Goal: Connect with others: Connect with other users

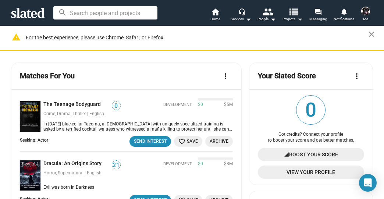
click at [294, 12] on mat-icon "view_list" at bounding box center [293, 11] width 11 height 11
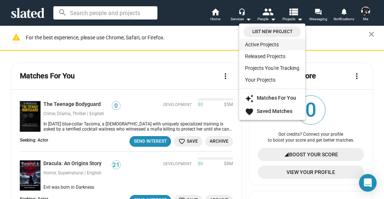
click at [257, 41] on link "Active Projects" at bounding box center [272, 45] width 66 height 12
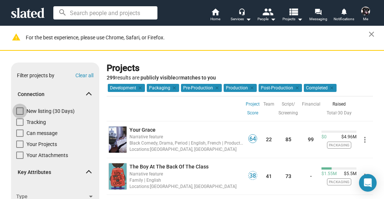
click at [19, 109] on span at bounding box center [19, 110] width 7 height 7
click at [19, 115] on input "New listing (30 Days)" at bounding box center [19, 115] width 0 height 0
checkbox input "true"
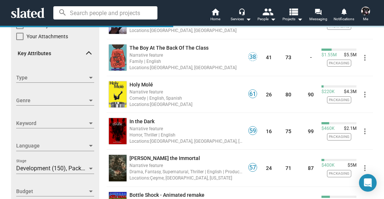
scroll to position [118, 0]
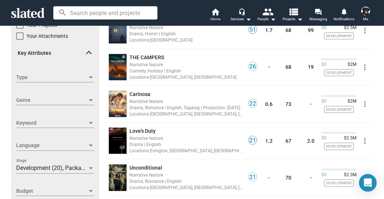
click at [49, 169] on span "Development (20), Packaging (5), Pre-Production (2), Production (1)" at bounding box center [103, 167] width 175 height 7
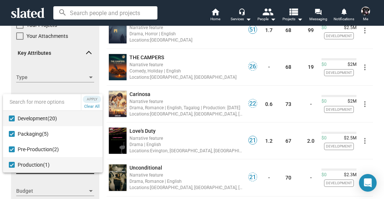
click at [12, 164] on mat-pseudo-checkbox at bounding box center [12, 165] width 6 height 6
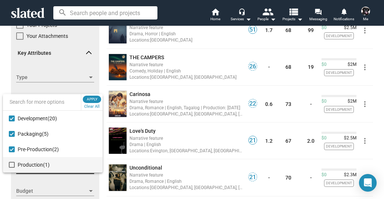
click at [90, 97] on span "Apply" at bounding box center [91, 99] width 13 height 7
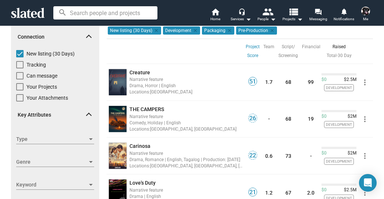
scroll to position [59, 0]
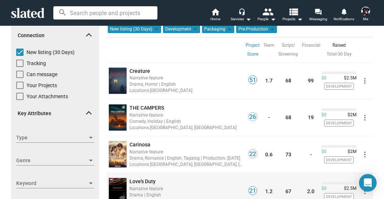
click at [134, 179] on span "Love's Duty" at bounding box center [142, 181] width 26 height 6
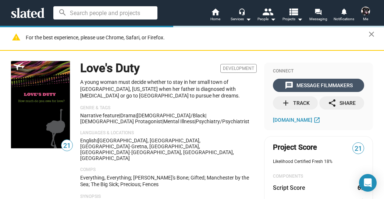
click at [301, 80] on div "message Message Filmmakers" at bounding box center [318, 85] width 68 height 13
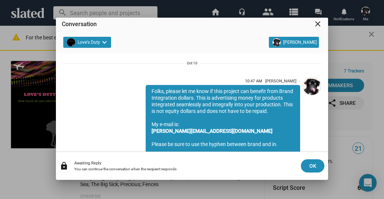
scroll to position [2, 0]
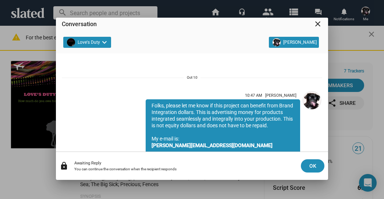
drag, startPoint x: 199, startPoint y: 116, endPoint x: 147, endPoint y: 104, distance: 52.9
click at [147, 104] on div "Folks, please let me know if this project can benefit from Brand Integration do…" at bounding box center [223, 138] width 154 height 79
copy div "Folks, please let me know if this project can benefit from Brand Integration do…"
click at [317, 19] on div "Conversation close" at bounding box center [192, 27] width 260 height 19
drag, startPoint x: 319, startPoint y: 23, endPoint x: 314, endPoint y: 25, distance: 5.1
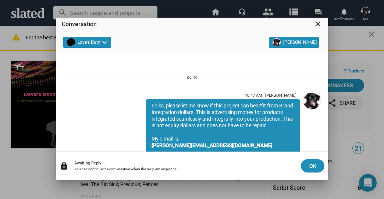
click at [317, 24] on mat-icon "close" at bounding box center [317, 23] width 9 height 9
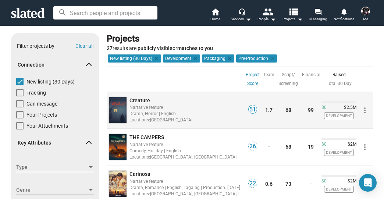
scroll to position [59, 0]
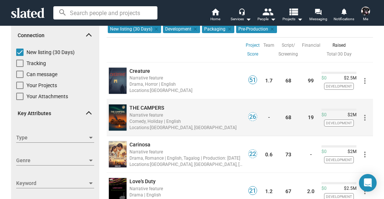
click at [150, 107] on span "THE CAMPERS" at bounding box center [146, 108] width 35 height 6
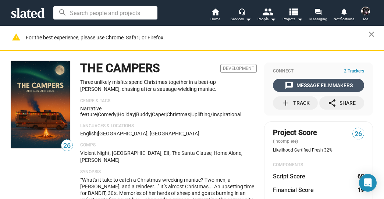
click at [309, 82] on div "message Message Filmmakers" at bounding box center [318, 85] width 68 height 13
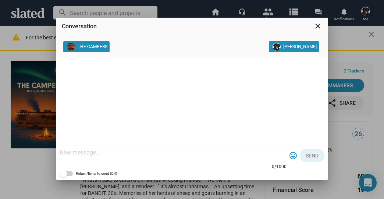
click at [114, 159] on div at bounding box center [173, 153] width 227 height 22
paste textarea "Folks, please let me know if this project can benefit from Brand Integration do…"
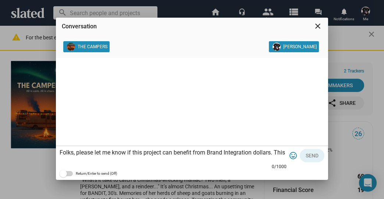
scroll to position [22, 0]
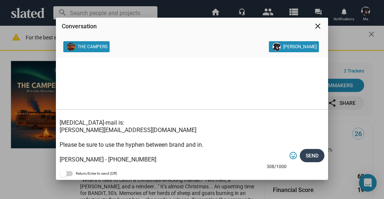
type textarea "Folks, please let me know if this project can benefit from Brand Integration do…"
click at [304, 154] on button "Send" at bounding box center [311, 155] width 25 height 13
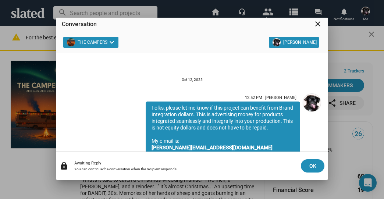
scroll to position [61, 0]
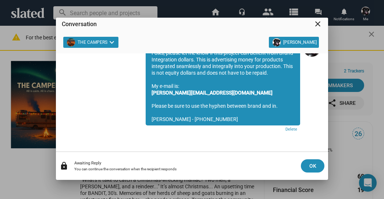
click at [319, 24] on mat-icon "close" at bounding box center [317, 23] width 9 height 9
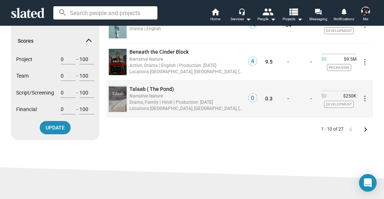
scroll to position [382, 0]
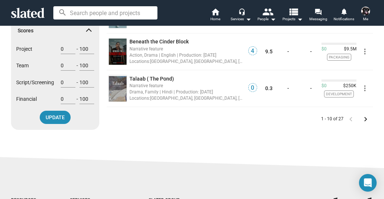
click at [362, 118] on mat-icon "keyboard_arrow_right" at bounding box center [365, 119] width 9 height 9
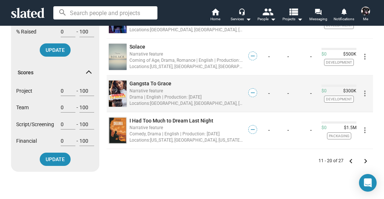
scroll to position [353, 0]
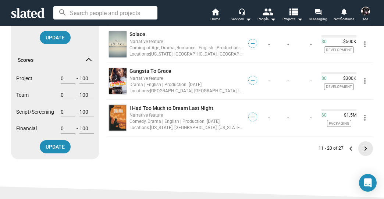
click at [363, 146] on mat-icon "keyboard_arrow_right" at bounding box center [365, 148] width 9 height 9
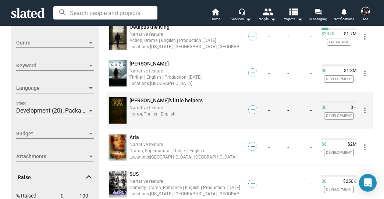
scroll to position [206, 0]
